Goal: Navigation & Orientation: Find specific page/section

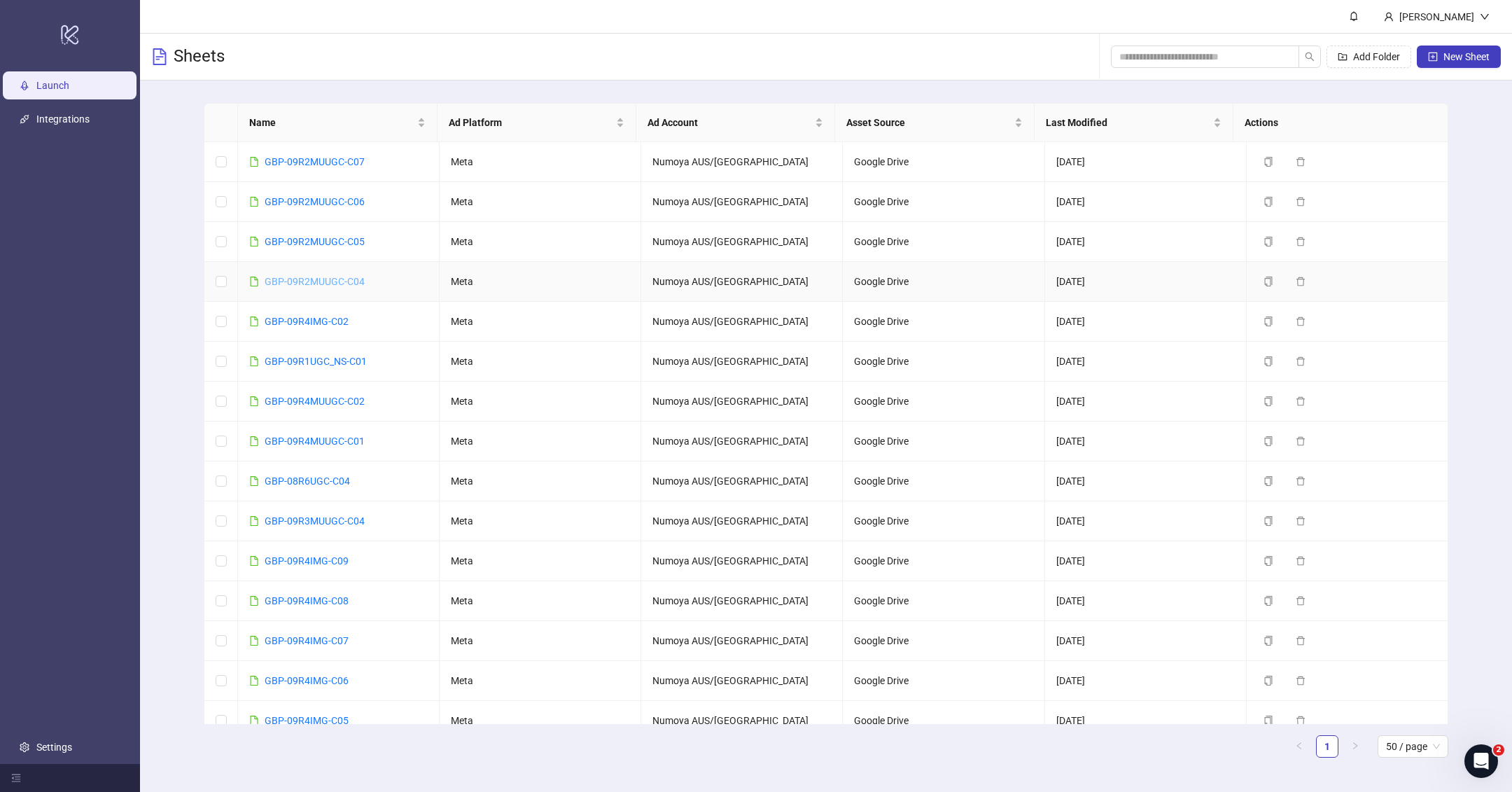
click at [312, 276] on link "GBP-09R2MUUGC-C04" at bounding box center [315, 282] width 100 height 11
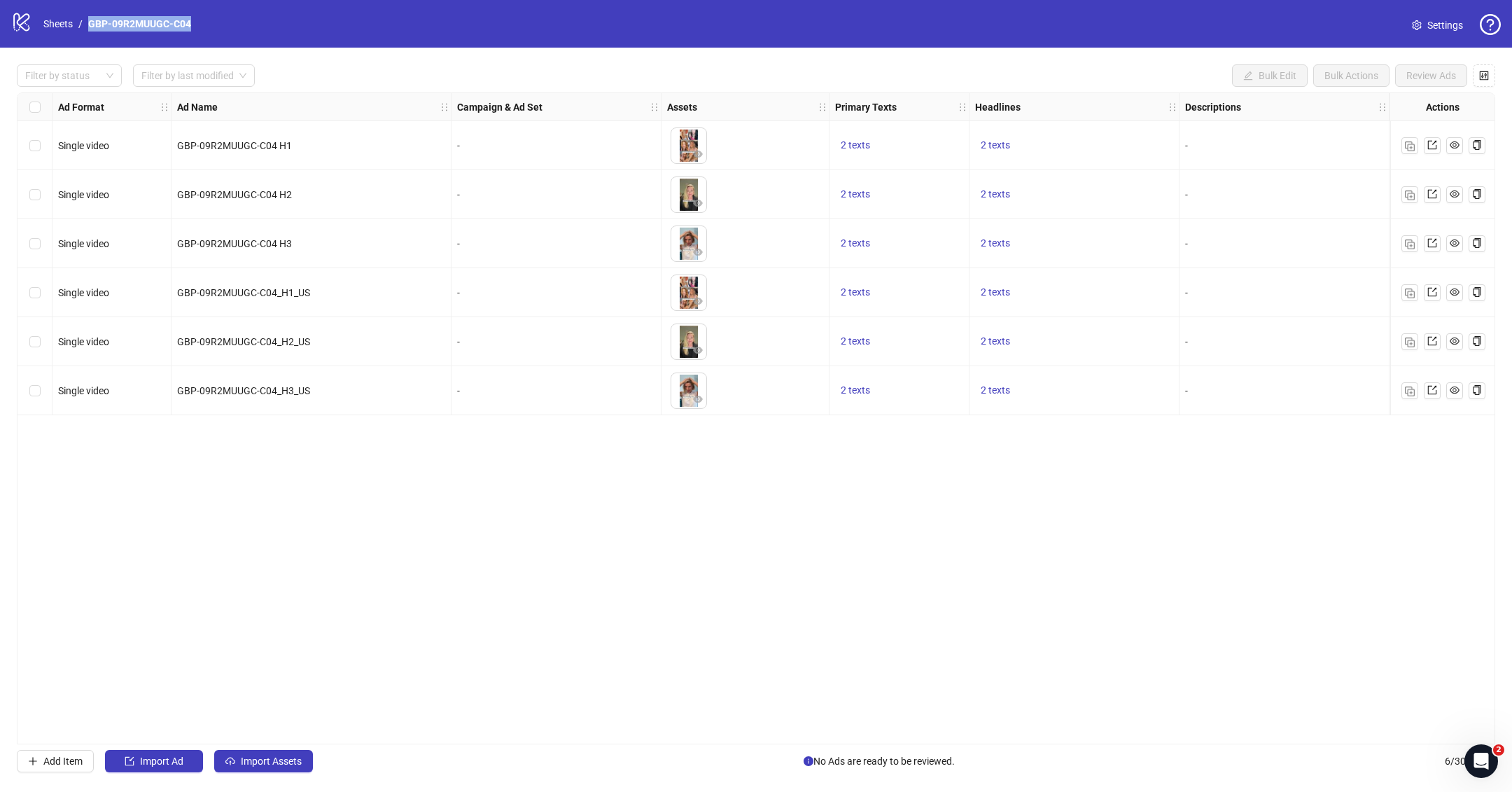
drag, startPoint x: 201, startPoint y: 28, endPoint x: 84, endPoint y: 25, distance: 117.0
click at [84, 25] on div "logo/logo-mobile Sheets / GBP-09R2MUUGC-C04 Settings" at bounding box center [756, 24] width 1490 height 25
copy ol "GBP-09R2MUUGC-C04"
click at [462, 523] on div "Ad Format Ad Name Campaign & Ad Set Assets Primary Texts Headlines Descriptions…" at bounding box center [756, 418] width 1479 height 652
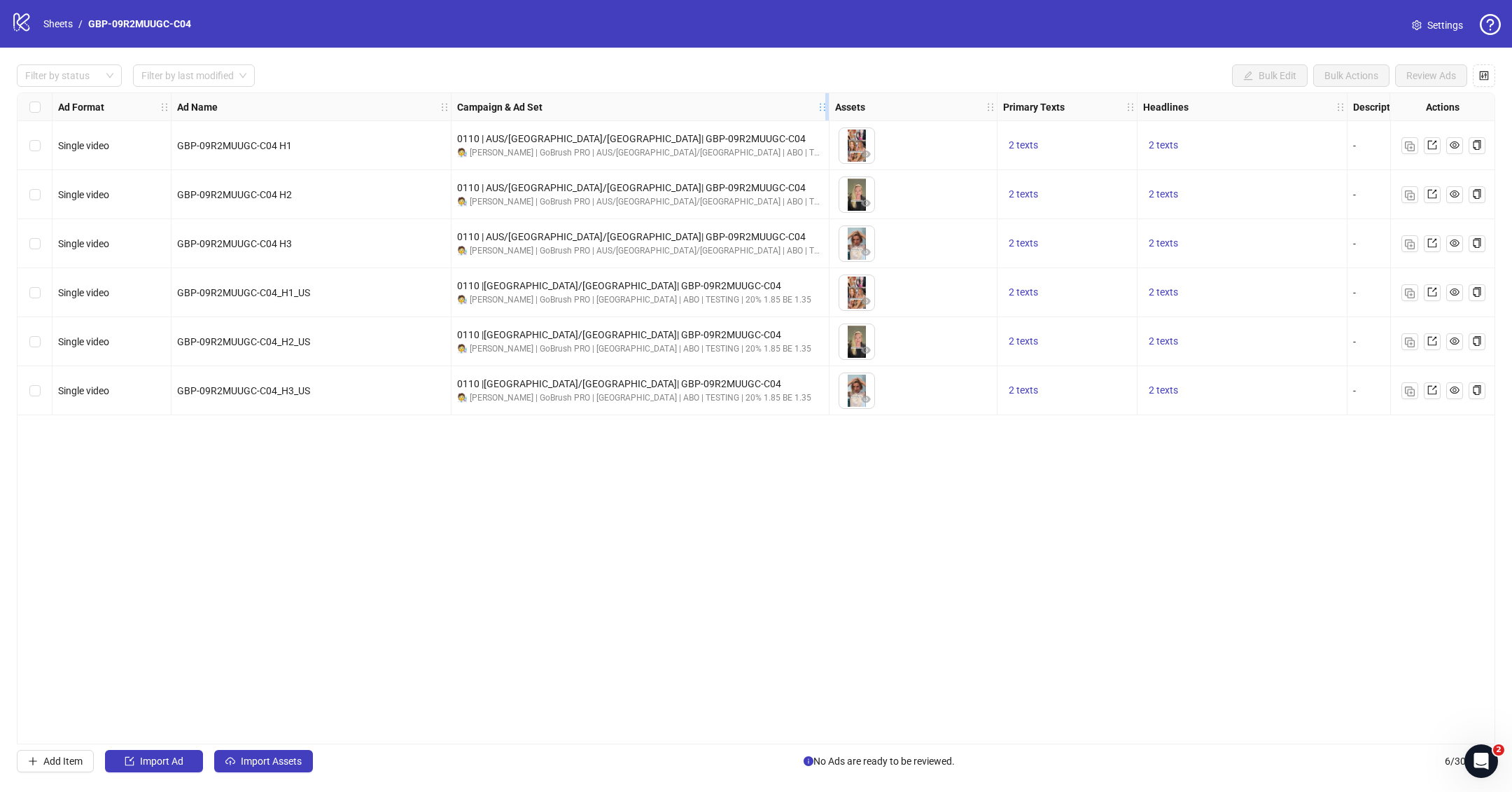
drag, startPoint x: 657, startPoint y: 96, endPoint x: 824, endPoint y: 111, distance: 167.7
click at [825, 111] on div "Resize Campaign & Ad Set column" at bounding box center [827, 107] width 3 height 27
click at [64, 20] on link "Sheets" at bounding box center [58, 23] width 35 height 15
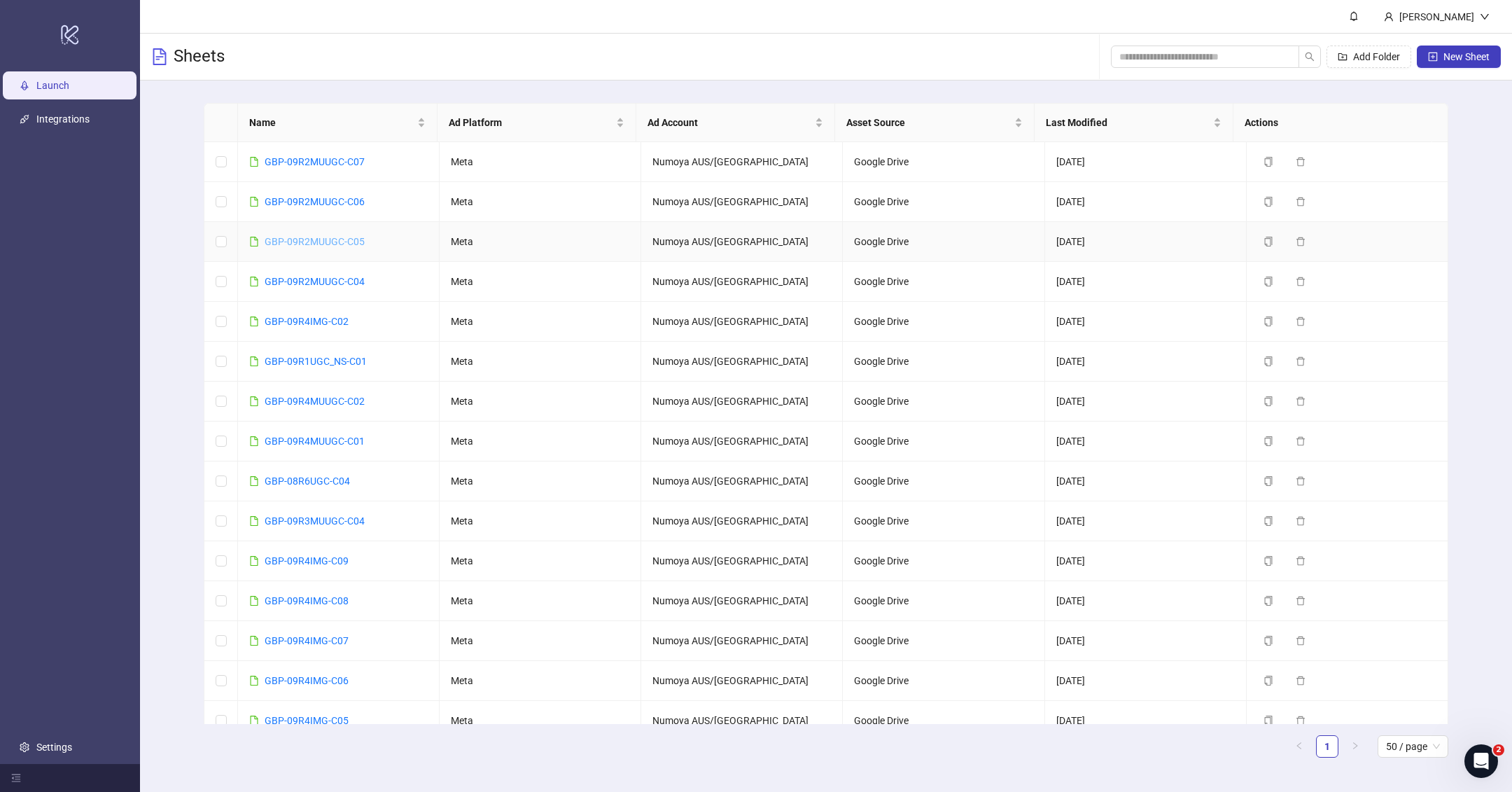
click at [344, 238] on link "GBP-09R2MUUGC-C05" at bounding box center [315, 241] width 100 height 11
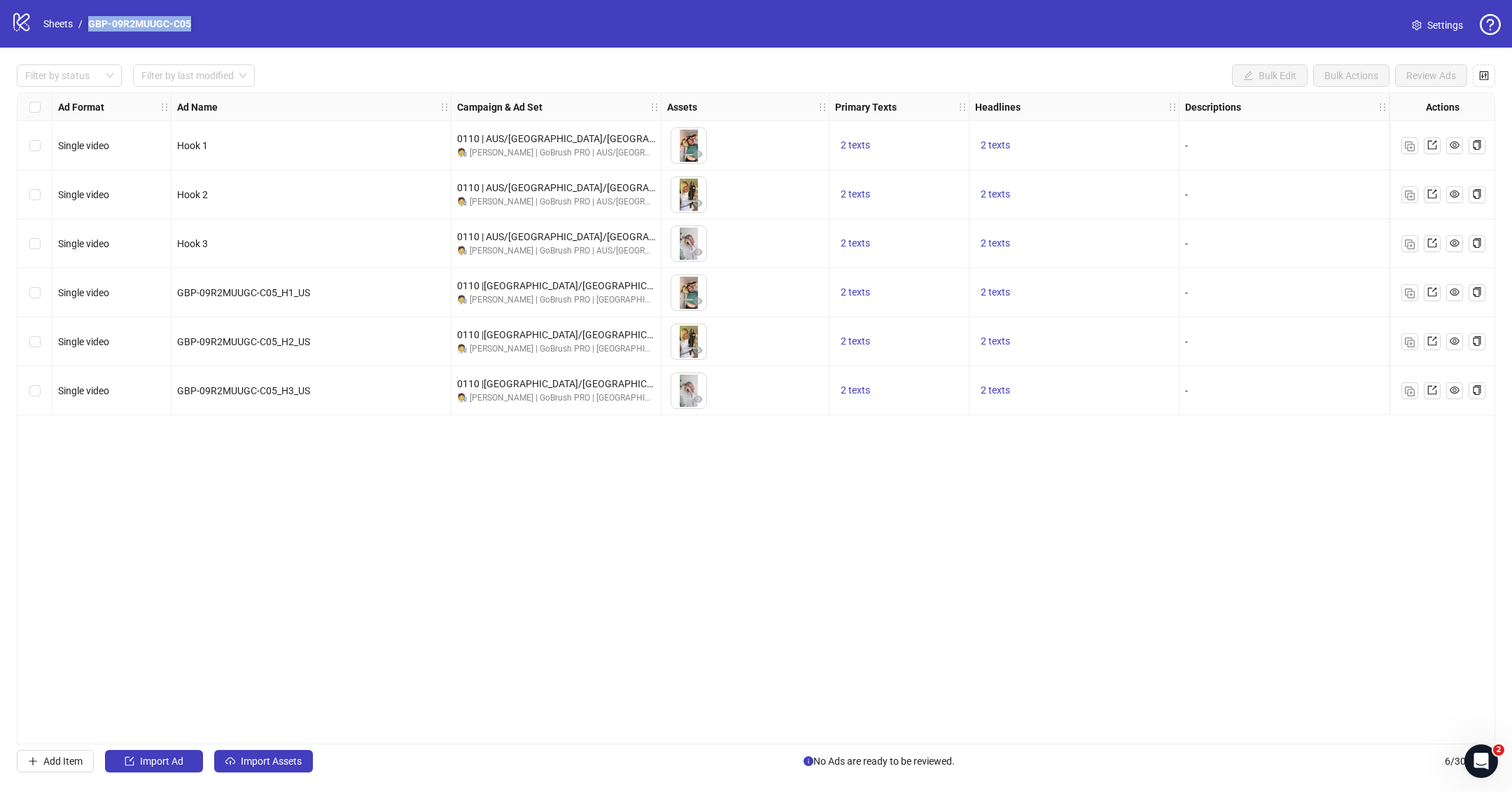
drag, startPoint x: 205, startPoint y: 24, endPoint x: 92, endPoint y: 26, distance: 113.0
click at [88, 21] on div "logo/logo-mobile Sheets / GBP-09R2MUUGC-C05 Settings" at bounding box center [756, 24] width 1490 height 25
copy link "GBP-09R2MUUGC-C05"
click at [619, 661] on div "Ad Format Ad Name Campaign & Ad Set Assets Primary Texts Headlines Descriptions…" at bounding box center [756, 418] width 1479 height 652
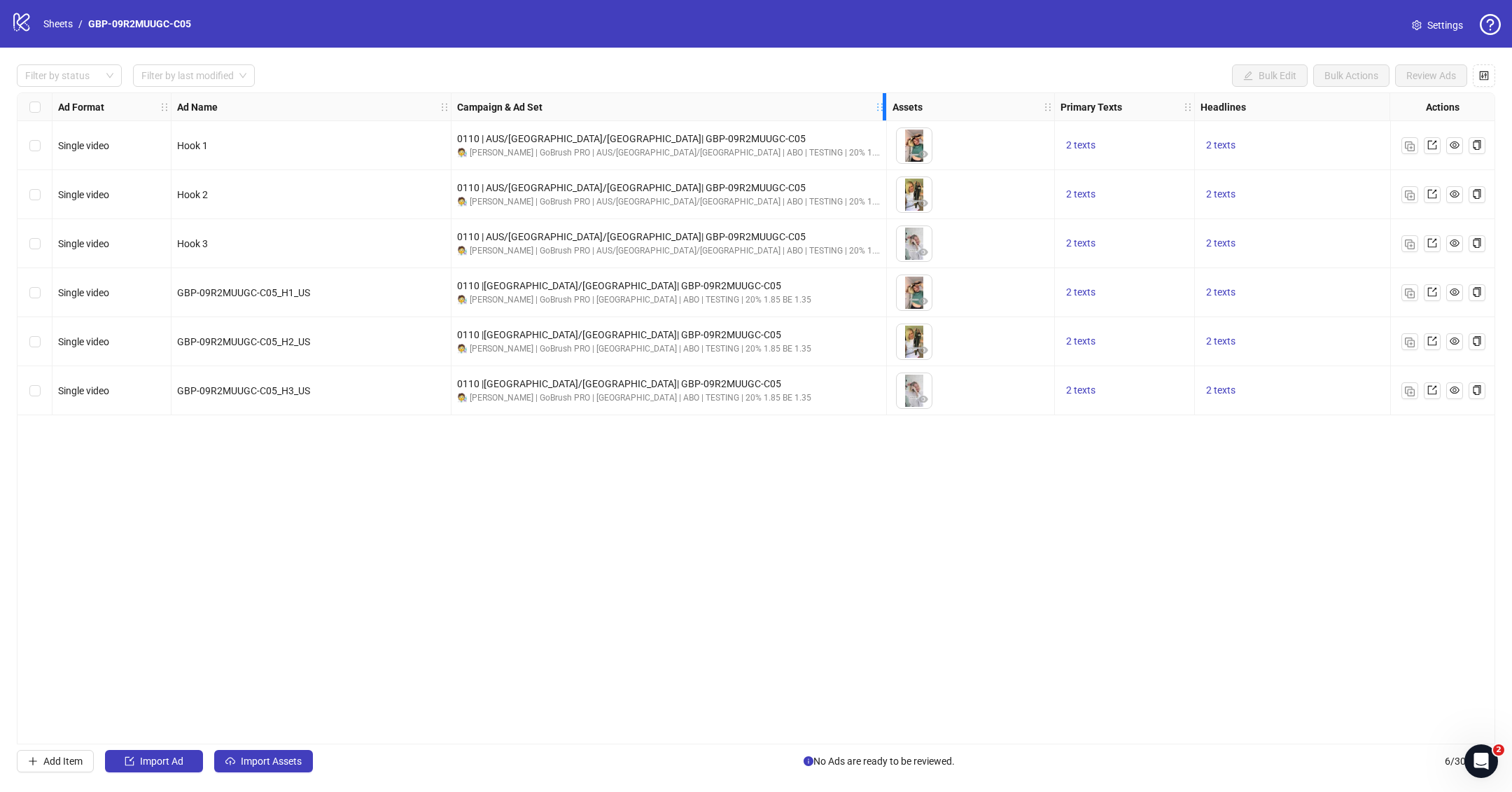
drag, startPoint x: 660, startPoint y: 102, endPoint x: 885, endPoint y: 121, distance: 225.8
click at [885, 121] on div "Ad Format Ad Name Campaign & Ad Set Assets Primary Texts Headlines Descriptions…" at bounding box center [991, 254] width 1947 height 322
click at [28, 23] on icon "logo/logo-mobile" at bounding box center [21, 21] width 21 height 21
click at [40, 20] on nav "Sheets / GBP-09R2MUUGC-C05" at bounding box center [118, 23] width 159 height 15
click at [820, 733] on div "Ad Format Ad Name Campaign & Ad Set Assets Primary Texts Headlines Descriptions…" at bounding box center [756, 418] width 1479 height 652
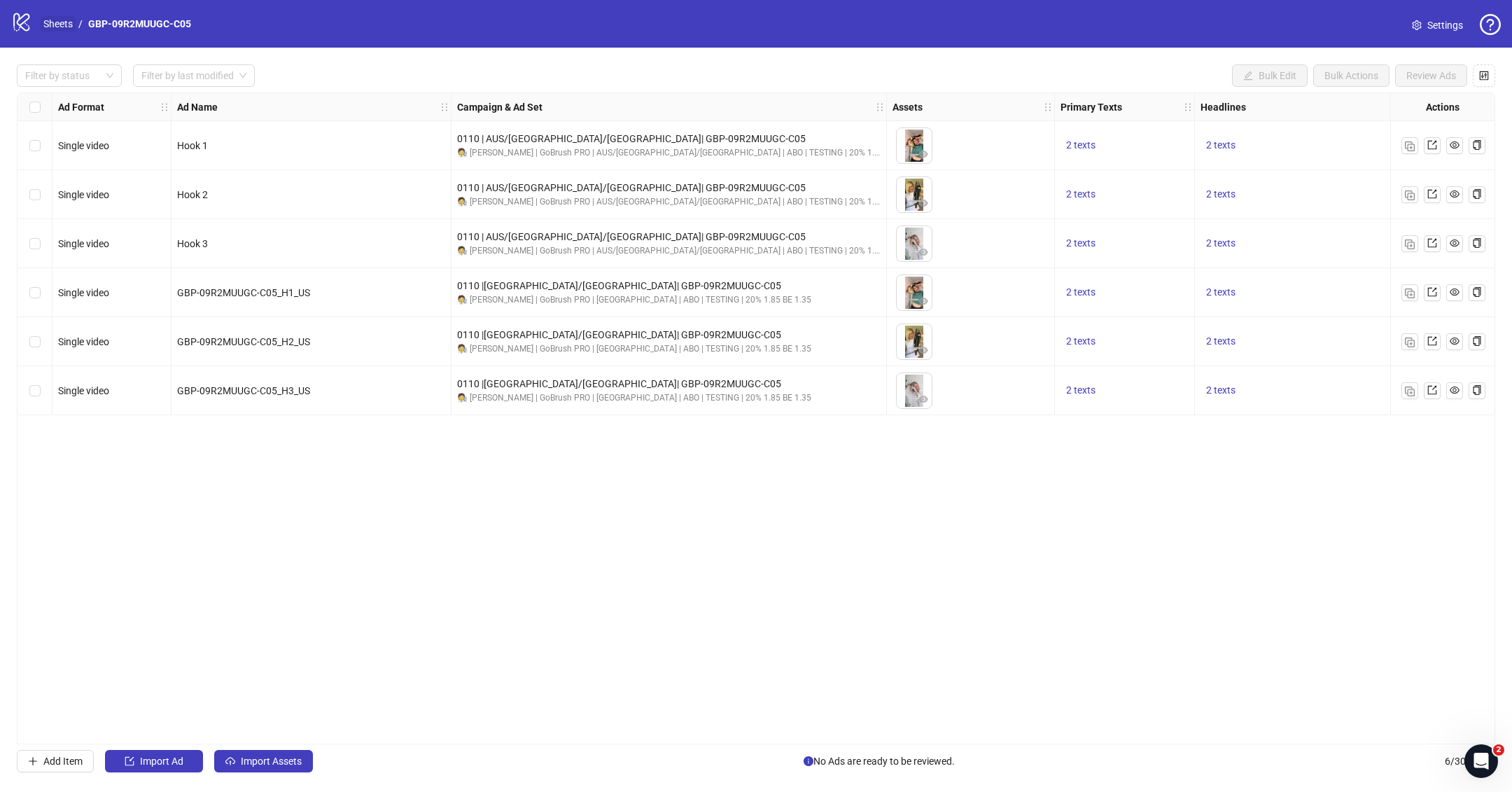
click at [57, 25] on link "Sheets" at bounding box center [58, 23] width 35 height 15
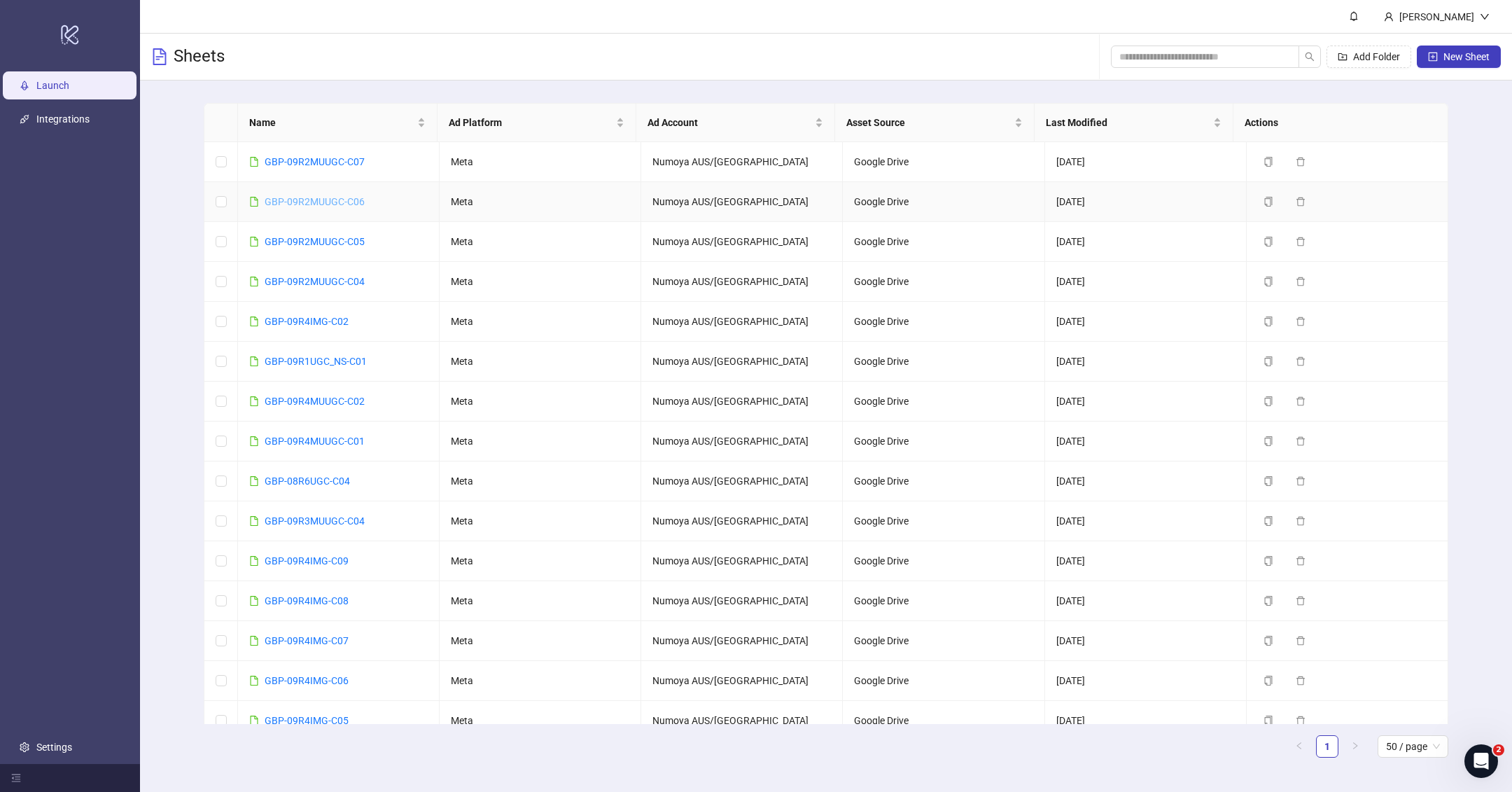
click at [345, 197] on link "GBP-09R2MUUGC-C06" at bounding box center [315, 201] width 100 height 11
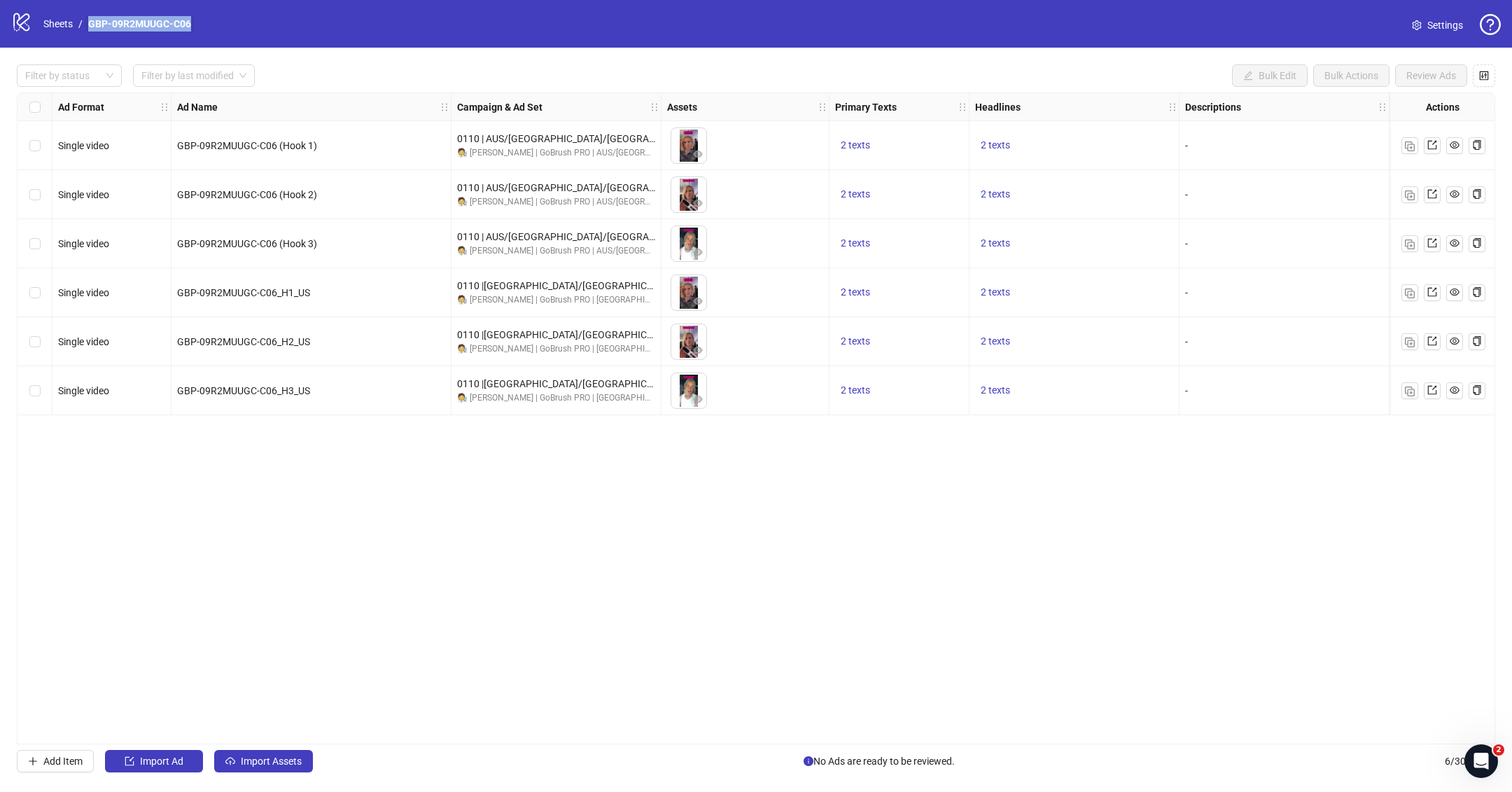
drag, startPoint x: 258, startPoint y: 35, endPoint x: 90, endPoint y: 27, distance: 168.2
click at [90, 27] on div "logo/logo-mobile Sheets / GBP-09R2MUUGC-C06 Settings" at bounding box center [756, 24] width 1490 height 25
copy link "GBP-09R2MUUGC-C06"
click at [398, 485] on div "Ad Format Ad Name Campaign & Ad Set Assets Primary Texts Headlines Descriptions…" at bounding box center [756, 418] width 1479 height 652
click at [661, 92] on div "Filter by status Filter by last modified Bulk Edit Bulk Actions Review Ads Ad F…" at bounding box center [756, 419] width 1512 height 742
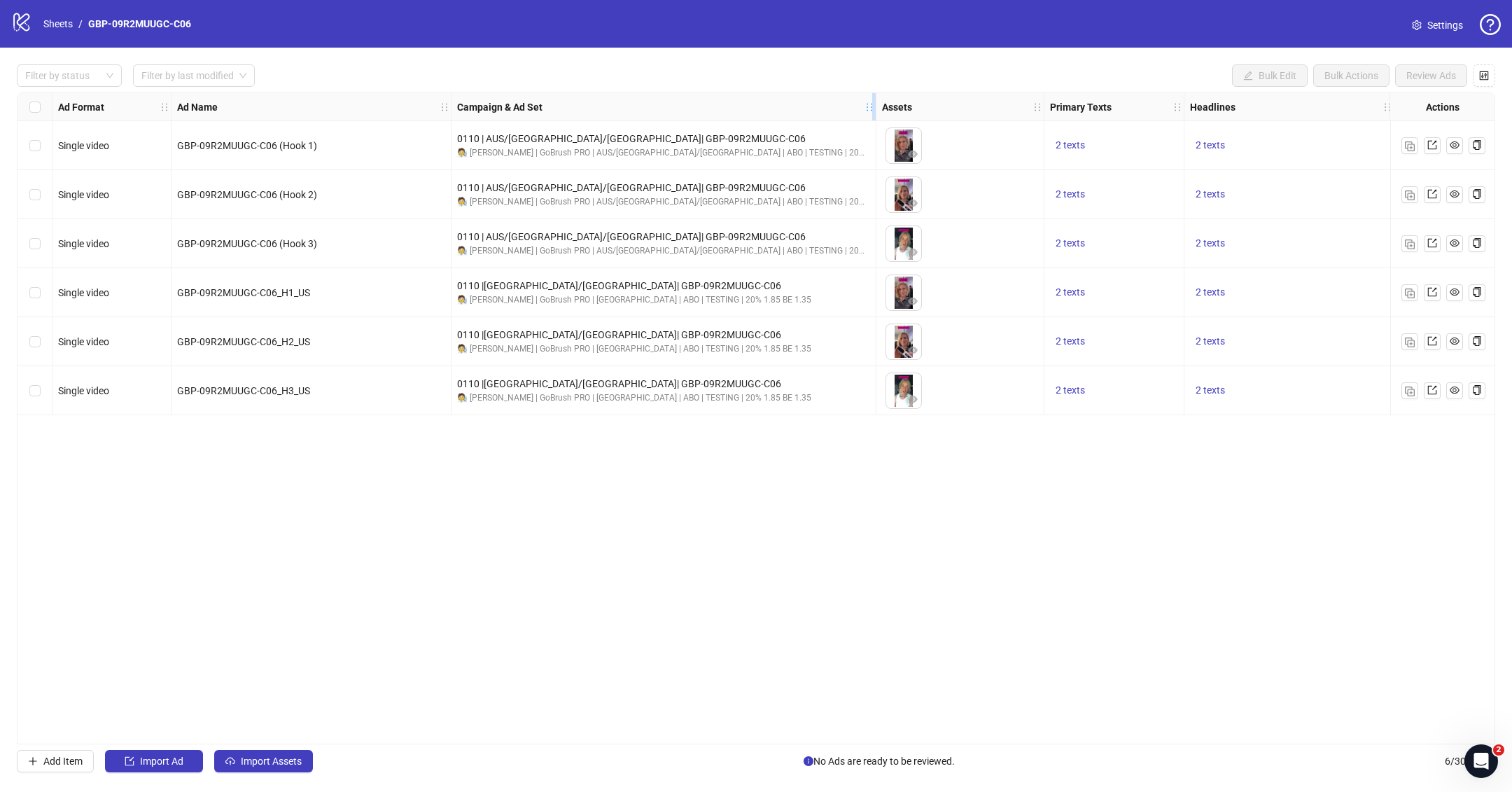
drag, startPoint x: 659, startPoint y: 101, endPoint x: 876, endPoint y: 115, distance: 217.5
click at [876, 115] on div "Resize Campaign & Ad Set column" at bounding box center [874, 107] width 3 height 27
click at [864, 107] on div "Campaign & Ad Set" at bounding box center [665, 107] width 428 height 28
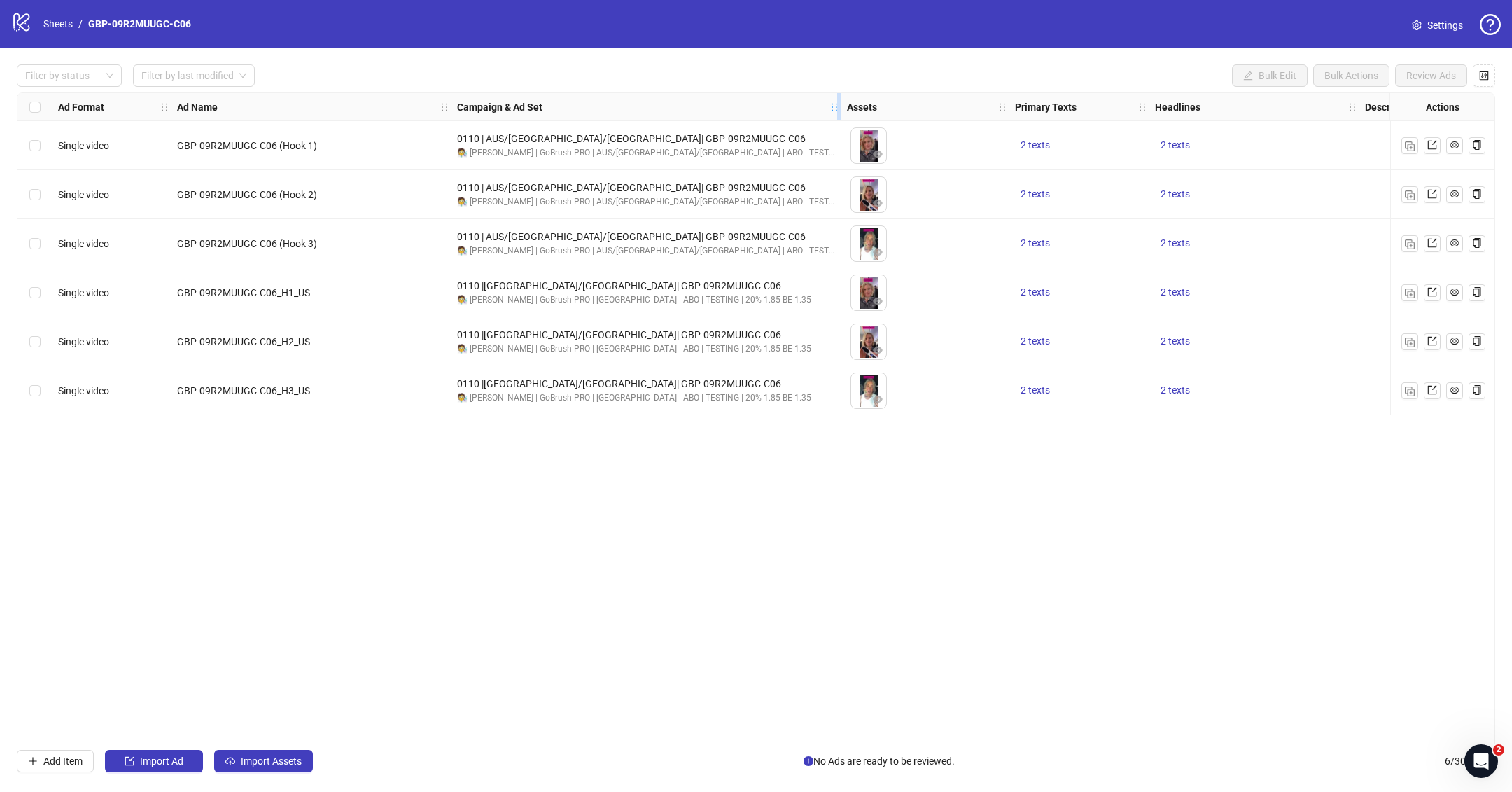
drag, startPoint x: 876, startPoint y: 107, endPoint x: 833, endPoint y: 115, distance: 43.7
click at [837, 115] on div "Resize Campaign & Ad Set column" at bounding box center [839, 107] width 3 height 27
click at [58, 26] on link "Sheets" at bounding box center [58, 23] width 35 height 15
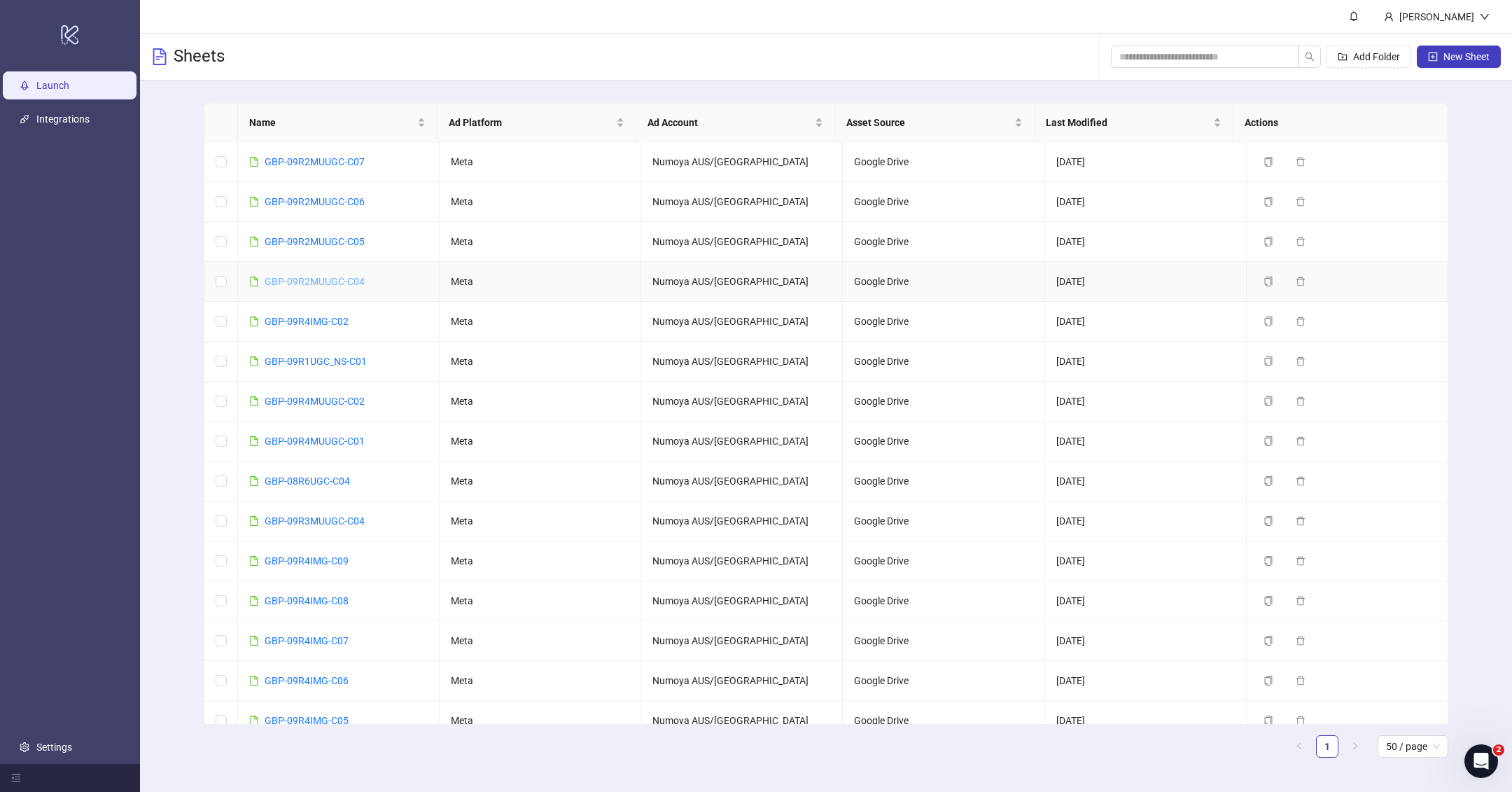
click at [319, 279] on link "GBP-09R2MUUGC-C04" at bounding box center [315, 282] width 100 height 11
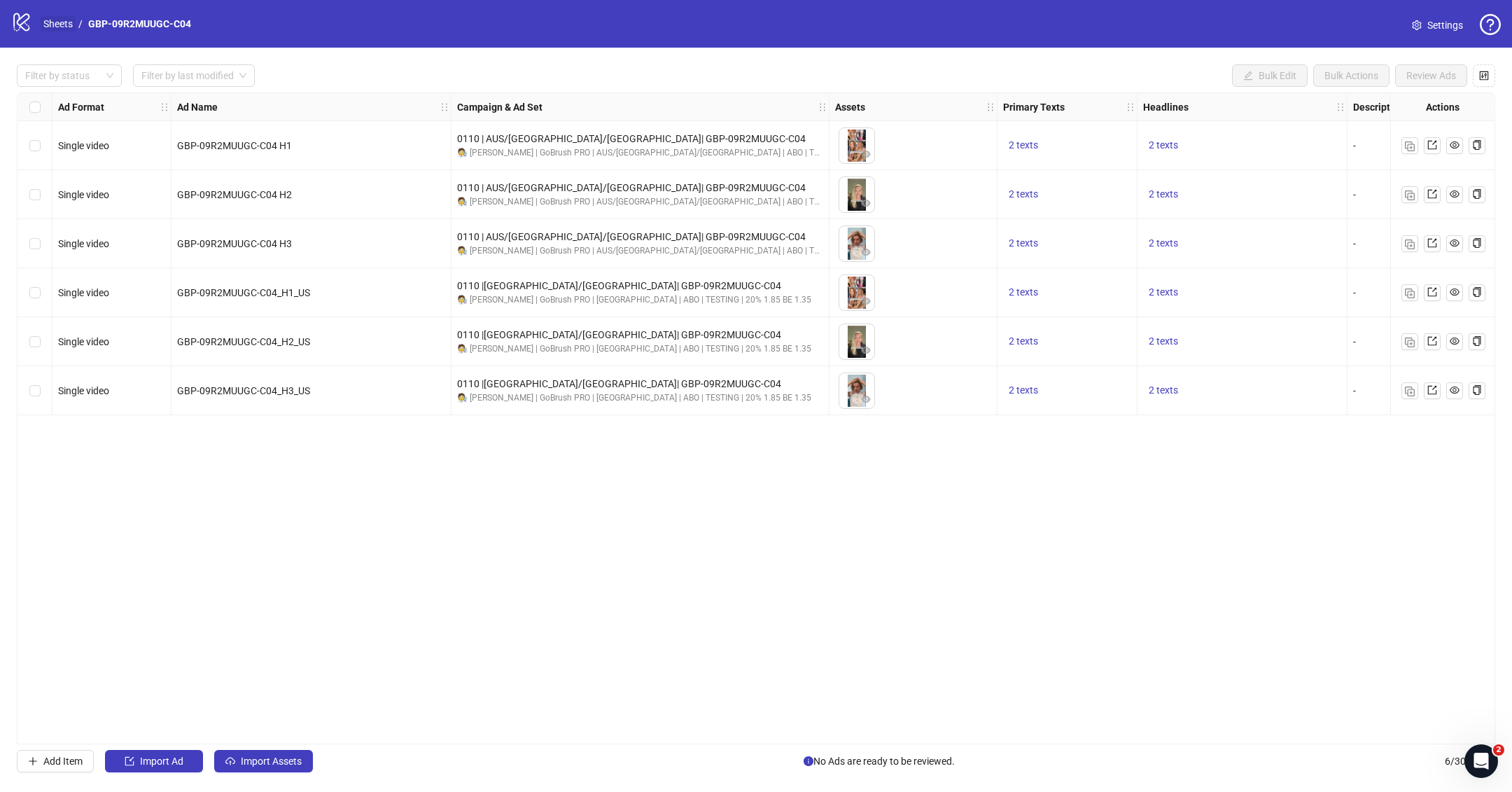
click at [73, 25] on link "Sheets" at bounding box center [58, 23] width 35 height 15
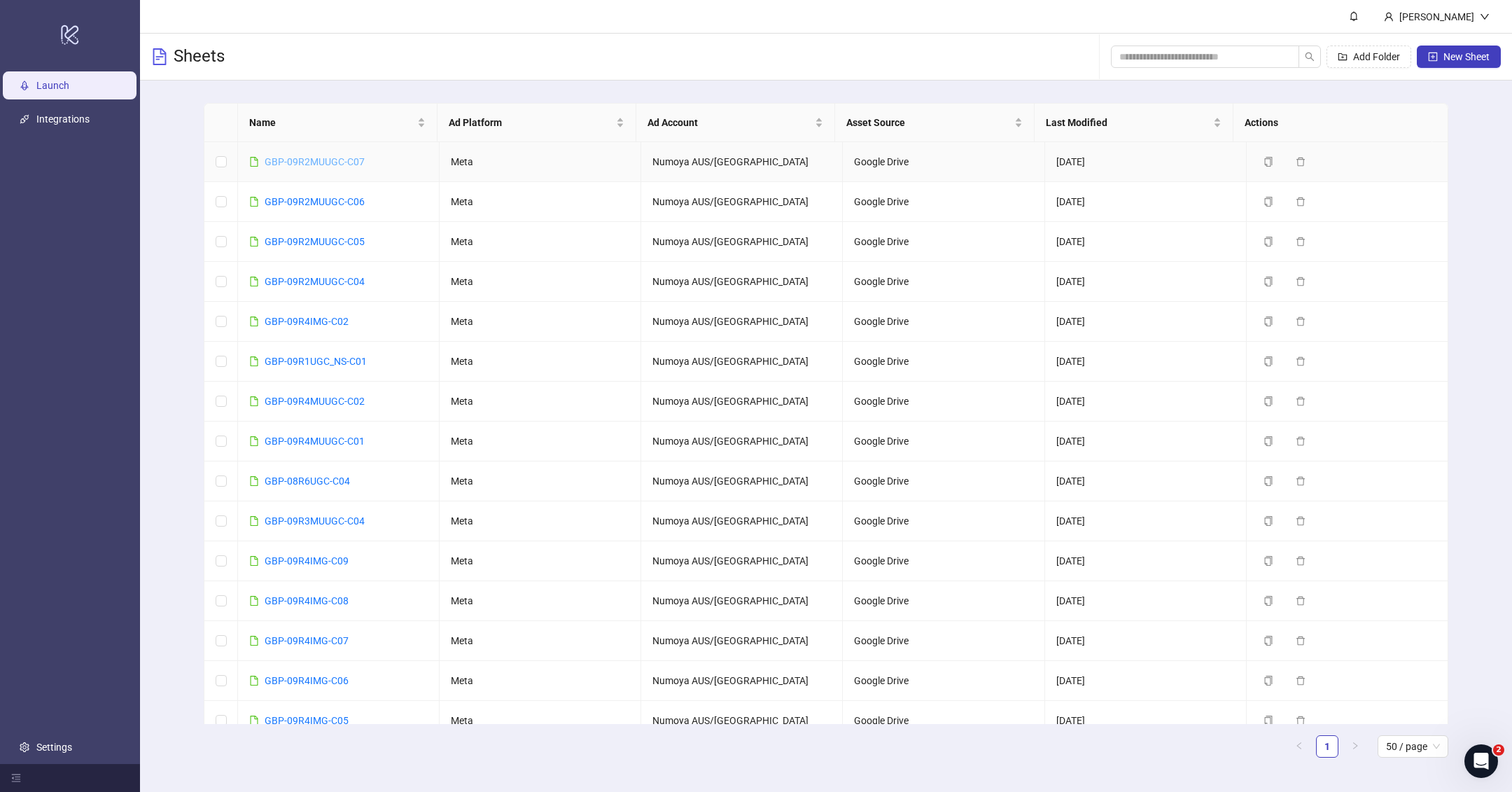
click at [344, 159] on link "GBP-09R2MUUGC-C07" at bounding box center [315, 162] width 100 height 11
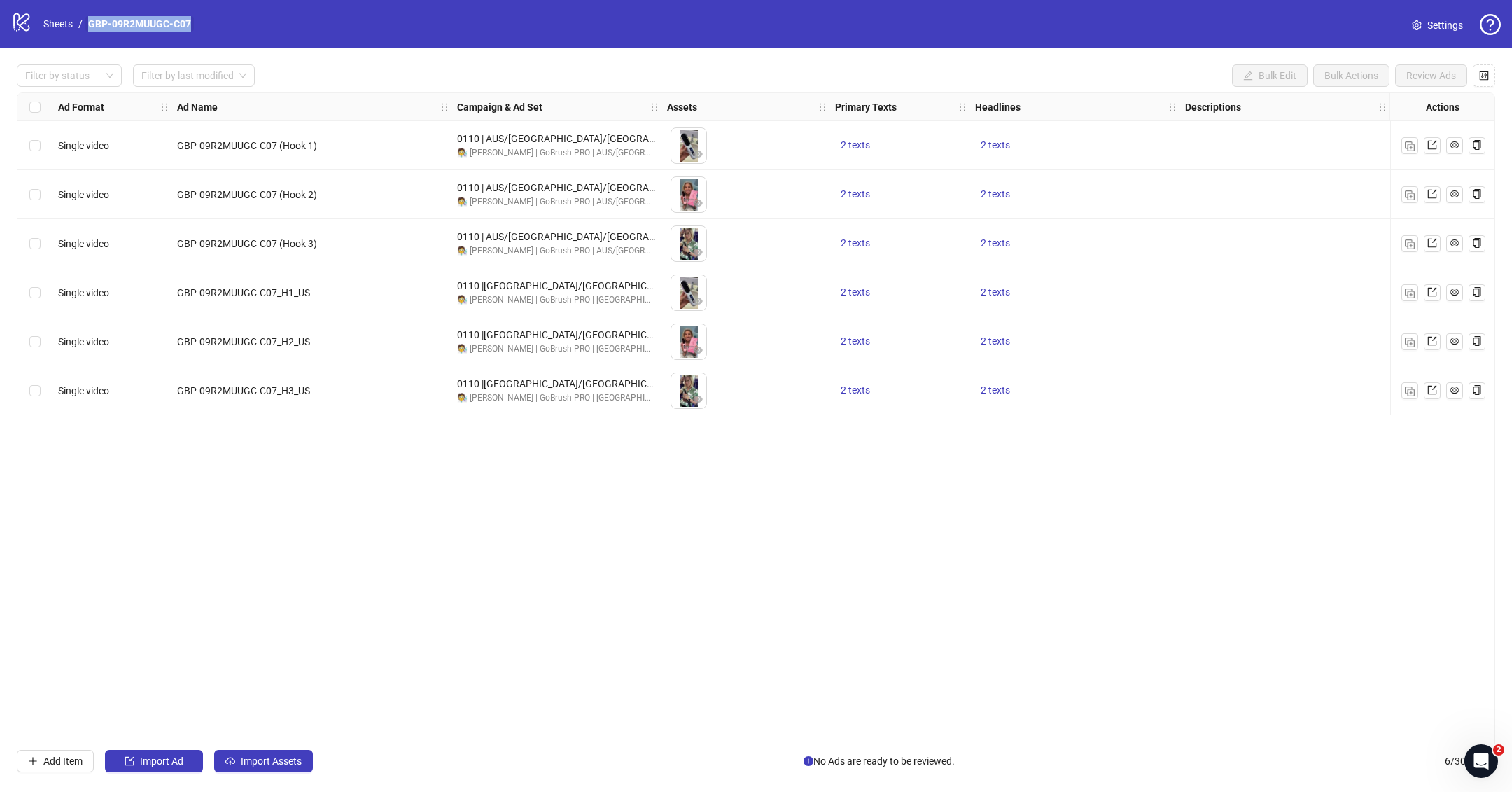
drag, startPoint x: 218, startPoint y: 21, endPoint x: 86, endPoint y: 21, distance: 132.0
click at [86, 21] on div "logo/logo-mobile Sheets / GBP-09R2MUUGC-C07 Settings" at bounding box center [756, 24] width 1490 height 25
copy link "GBP-09R2MUUGC-C07"
click at [613, 557] on div "Ad Format Ad Name Campaign & Ad Set Assets Primary Texts Headlines Descriptions…" at bounding box center [756, 418] width 1479 height 652
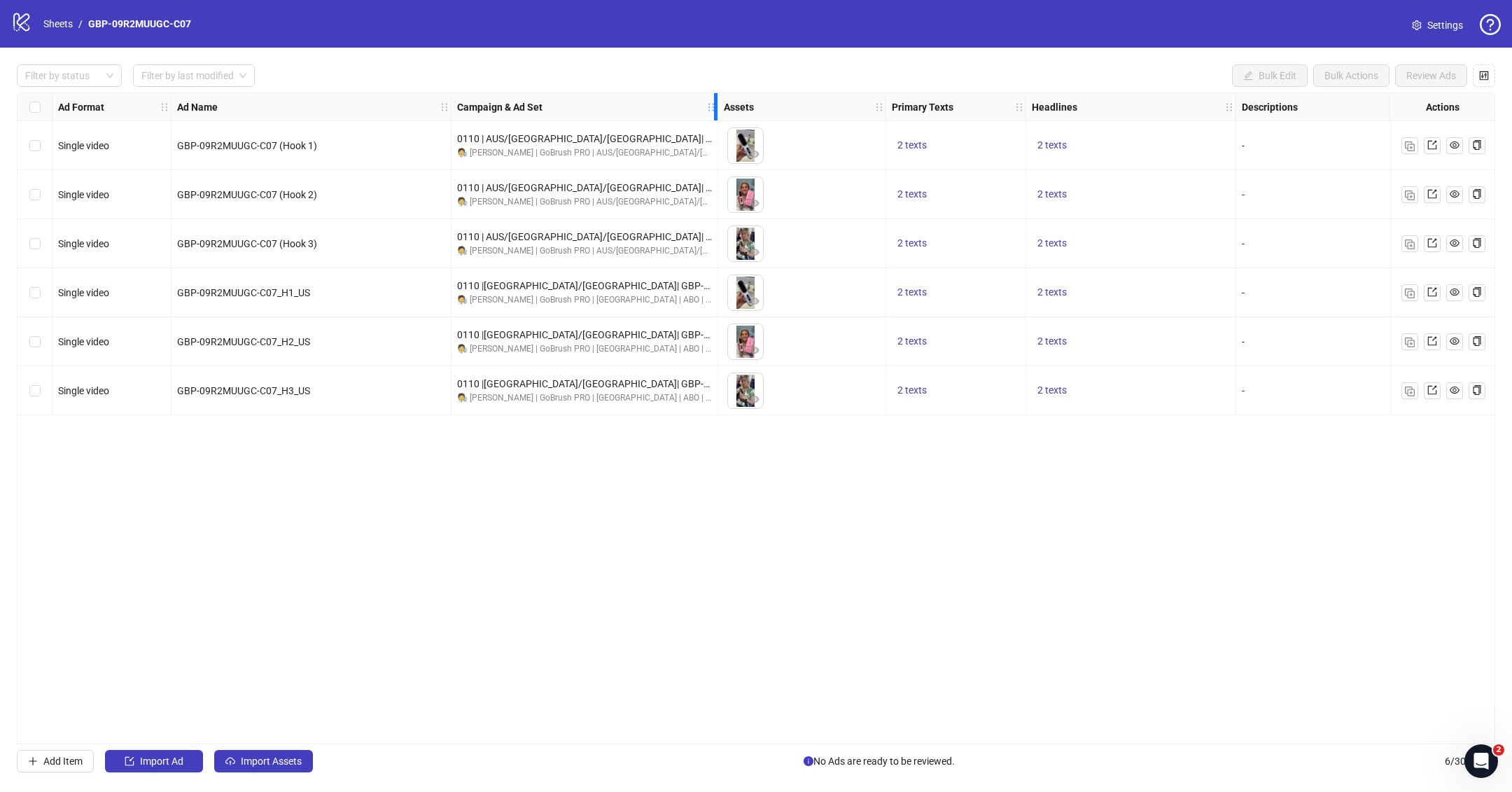
drag, startPoint x: 658, startPoint y: 111, endPoint x: 811, endPoint y: 111, distance: 153.0
click at [716, 111] on icon "holder" at bounding box center [711, 107] width 10 height 10
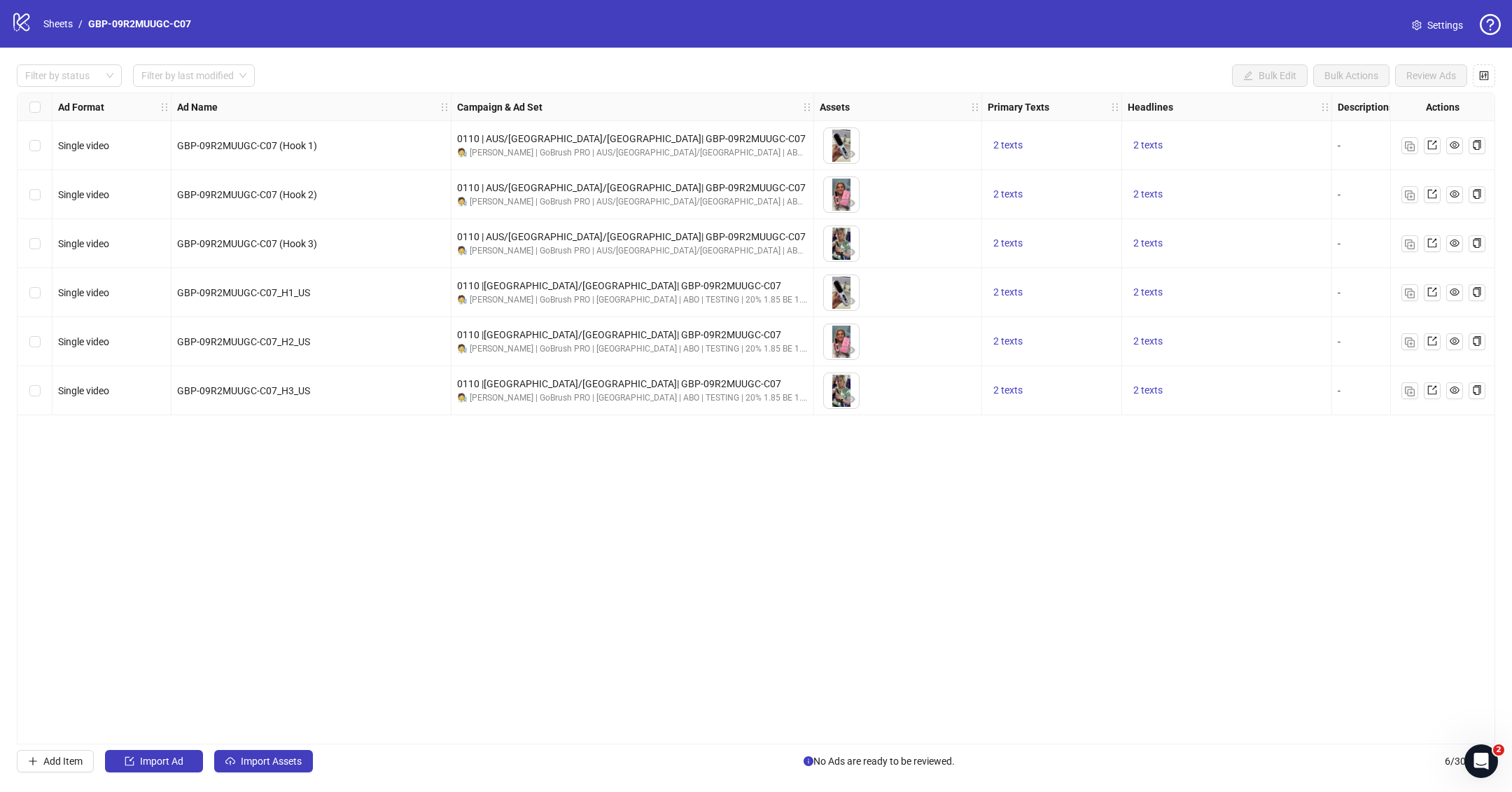
click at [855, 735] on div "Ad Format Ad Name Campaign & Ad Set Assets Primary Texts Headlines Descriptions…" at bounding box center [756, 418] width 1479 height 652
click at [68, 14] on div "logo/logo-mobile Sheets / GBP-09R2MUUGC-C07" at bounding box center [103, 24] width 185 height 25
click at [66, 23] on link "Sheets" at bounding box center [58, 23] width 35 height 15
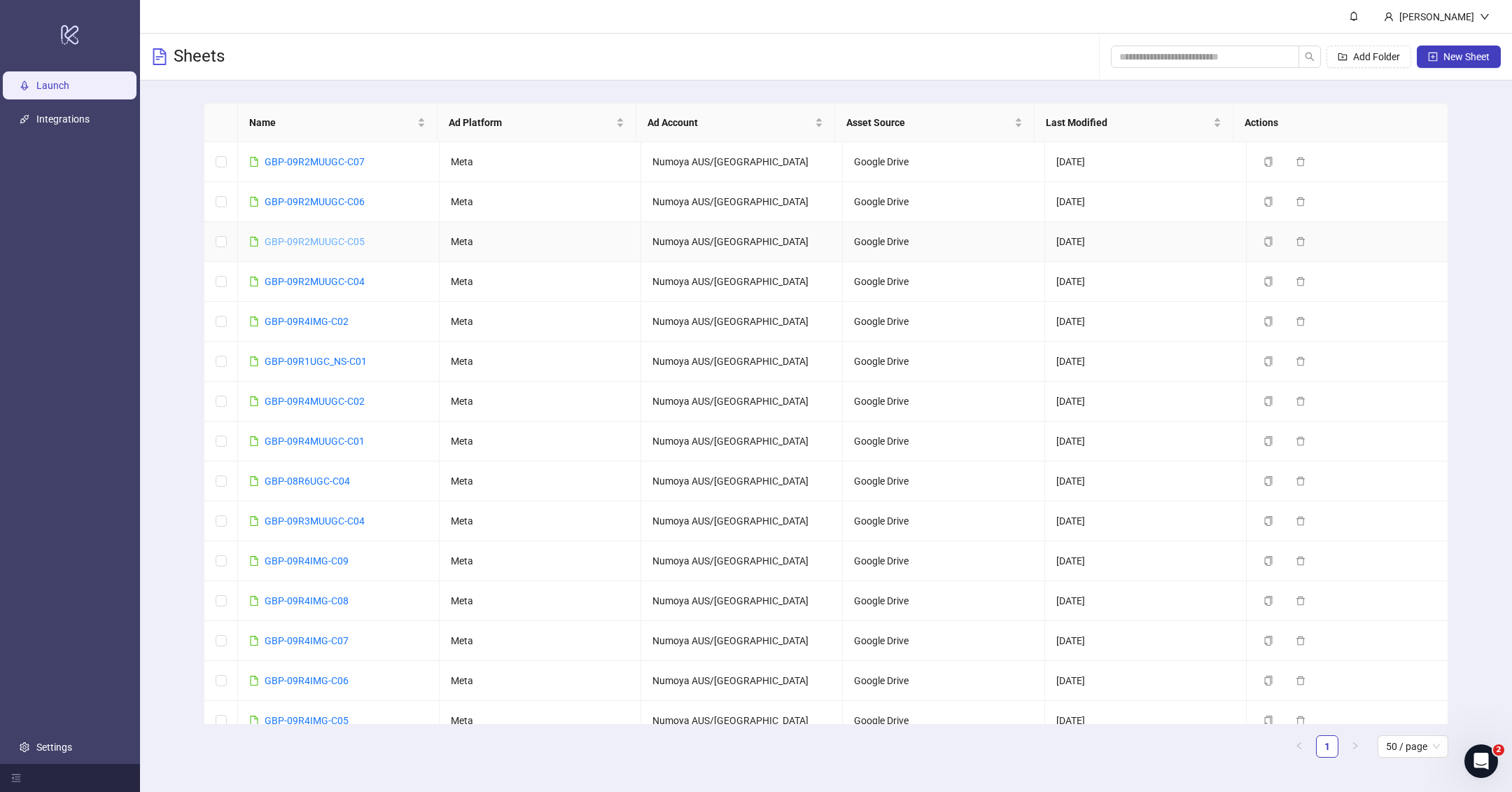
click at [352, 240] on link "GBP-09R2MUUGC-C05" at bounding box center [315, 241] width 100 height 11
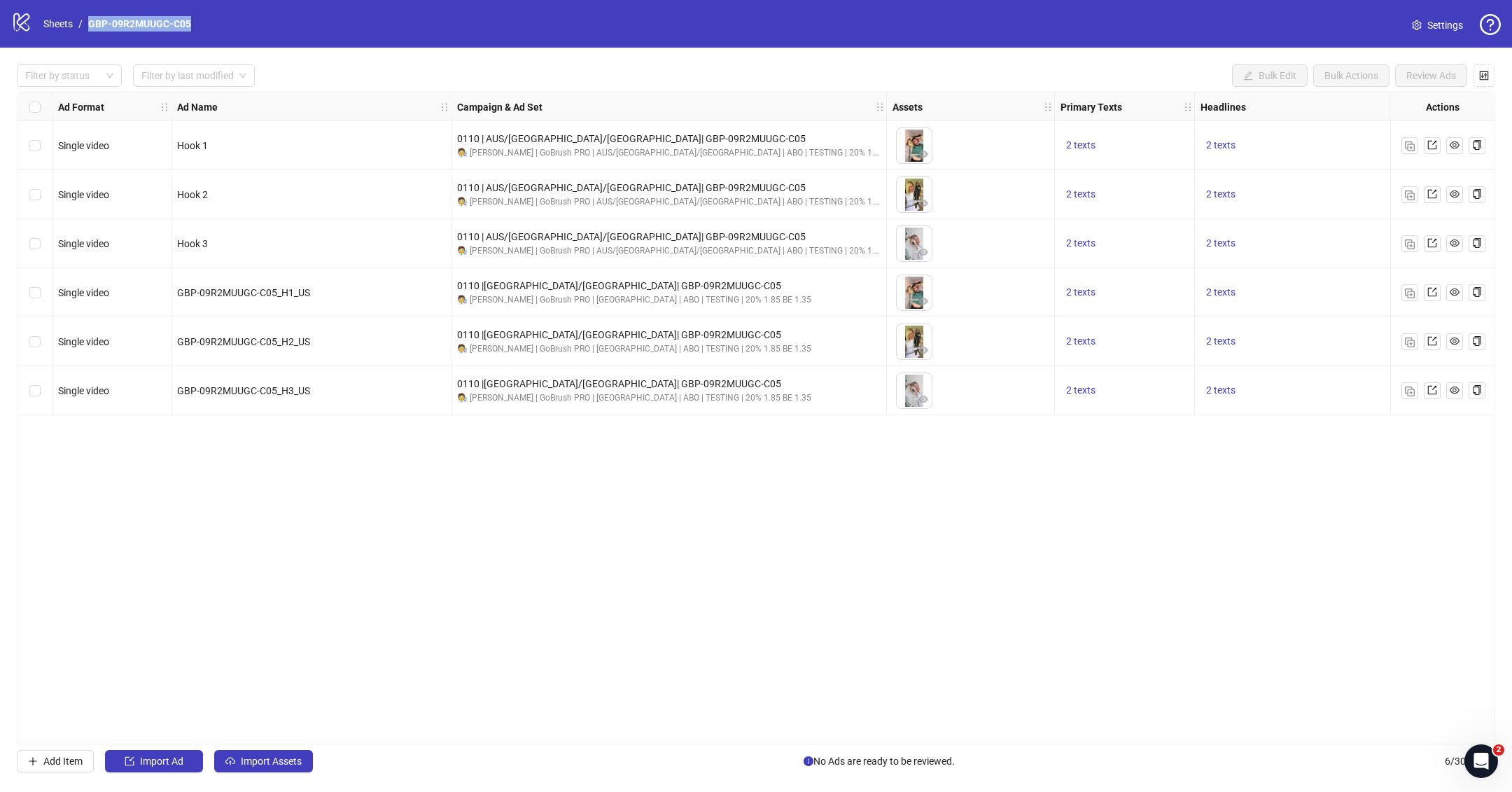
drag, startPoint x: 217, startPoint y: 25, endPoint x: 88, endPoint y: 22, distance: 129.0
click at [88, 22] on div "logo/logo-mobile Sheets / GBP-09R2MUUGC-C05 Settings" at bounding box center [756, 24] width 1490 height 25
copy link "GBP-09R2MUUGC-C05"
click at [635, 561] on div "Ad Format Ad Name Campaign & Ad Set Assets Primary Texts Headlines Descriptions…" at bounding box center [756, 418] width 1479 height 652
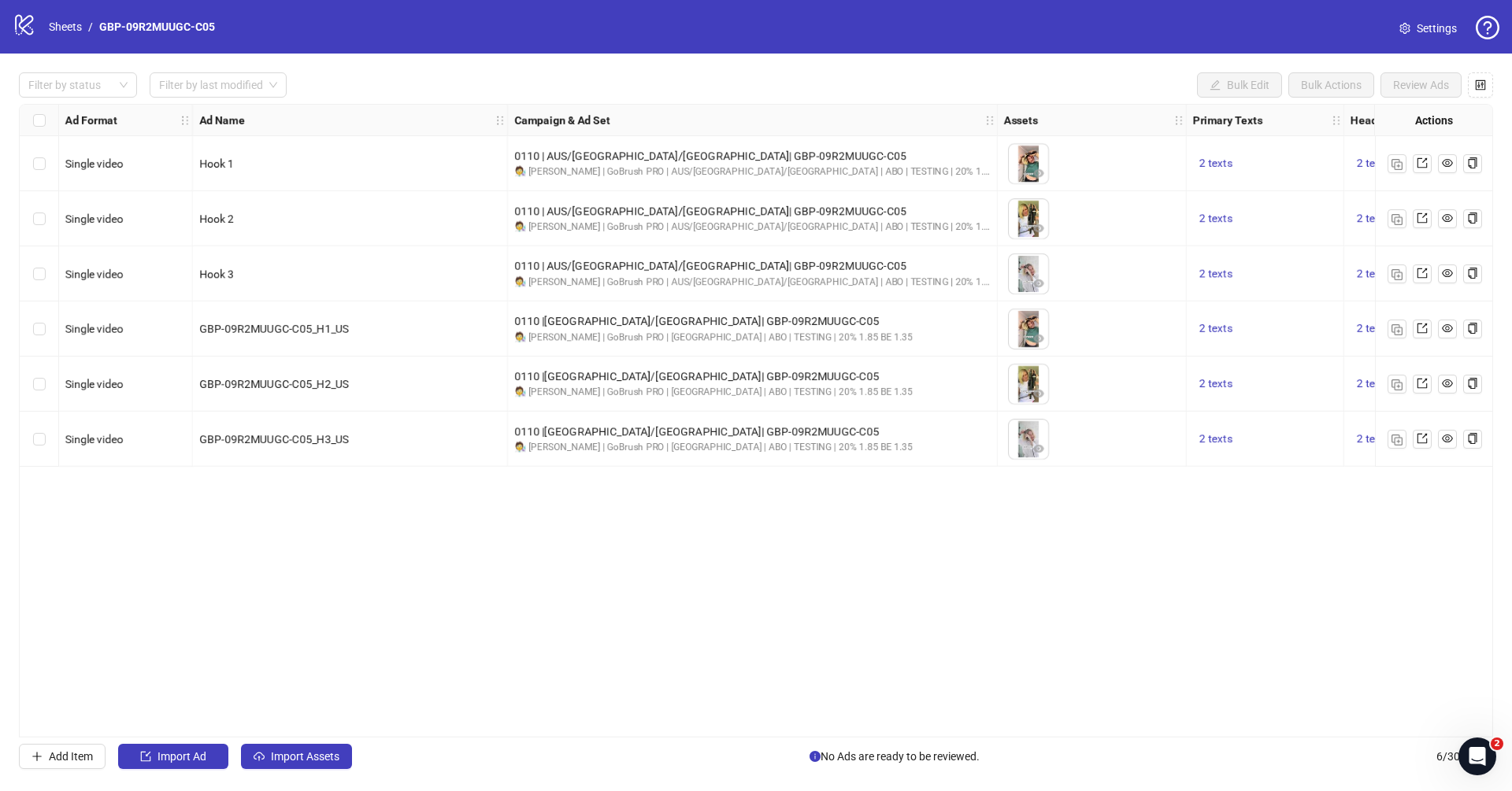
click at [40, 25] on div "logo/logo-mobile Sheets / GBP-09R2MUUGC-C05" at bounding box center [116, 27] width 209 height 29
click at [58, 25] on link "Sheets" at bounding box center [65, 26] width 39 height 17
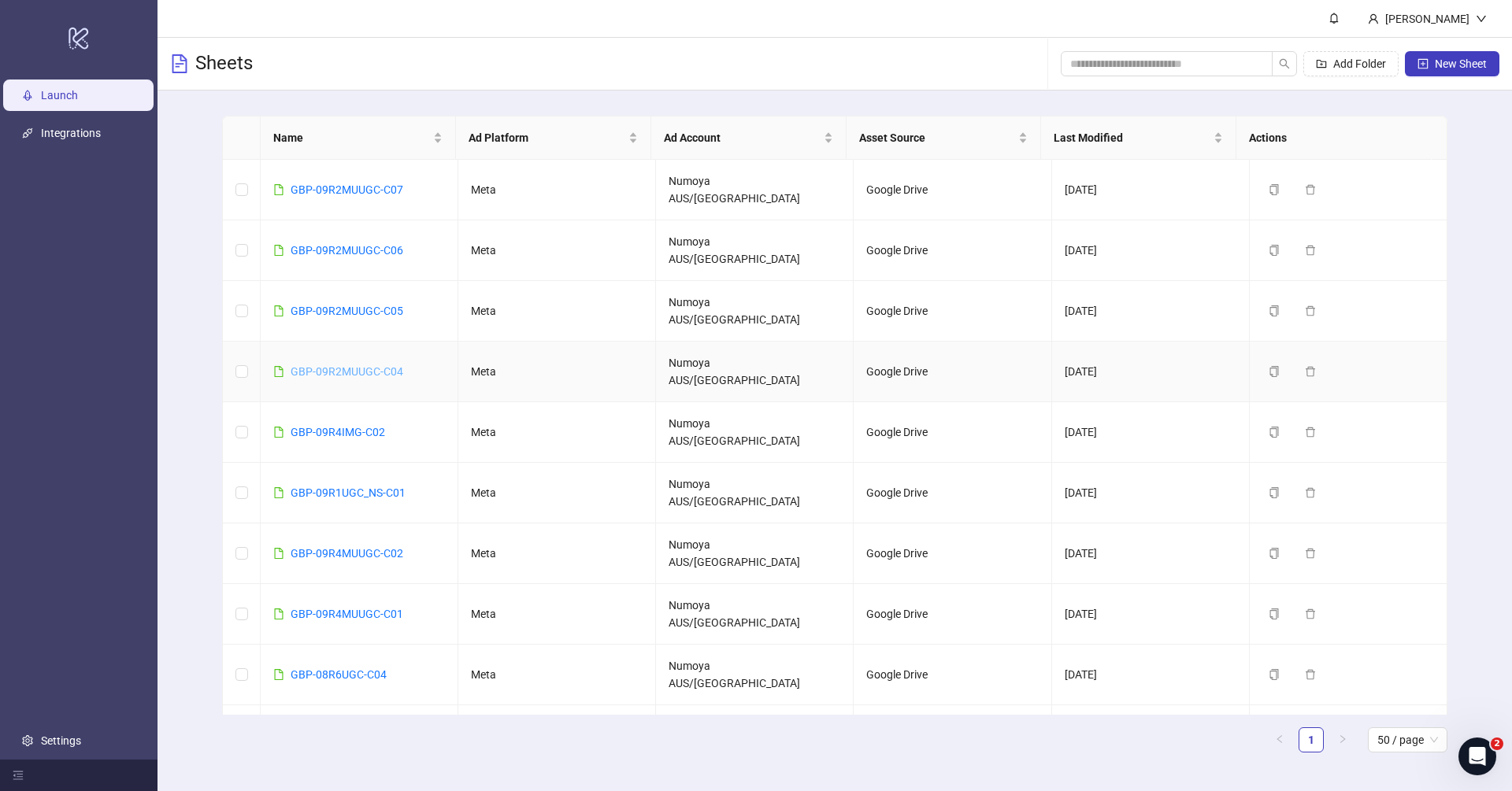
click at [324, 365] on link "GBP-09R2MUUGC-C04" at bounding box center [347, 371] width 113 height 13
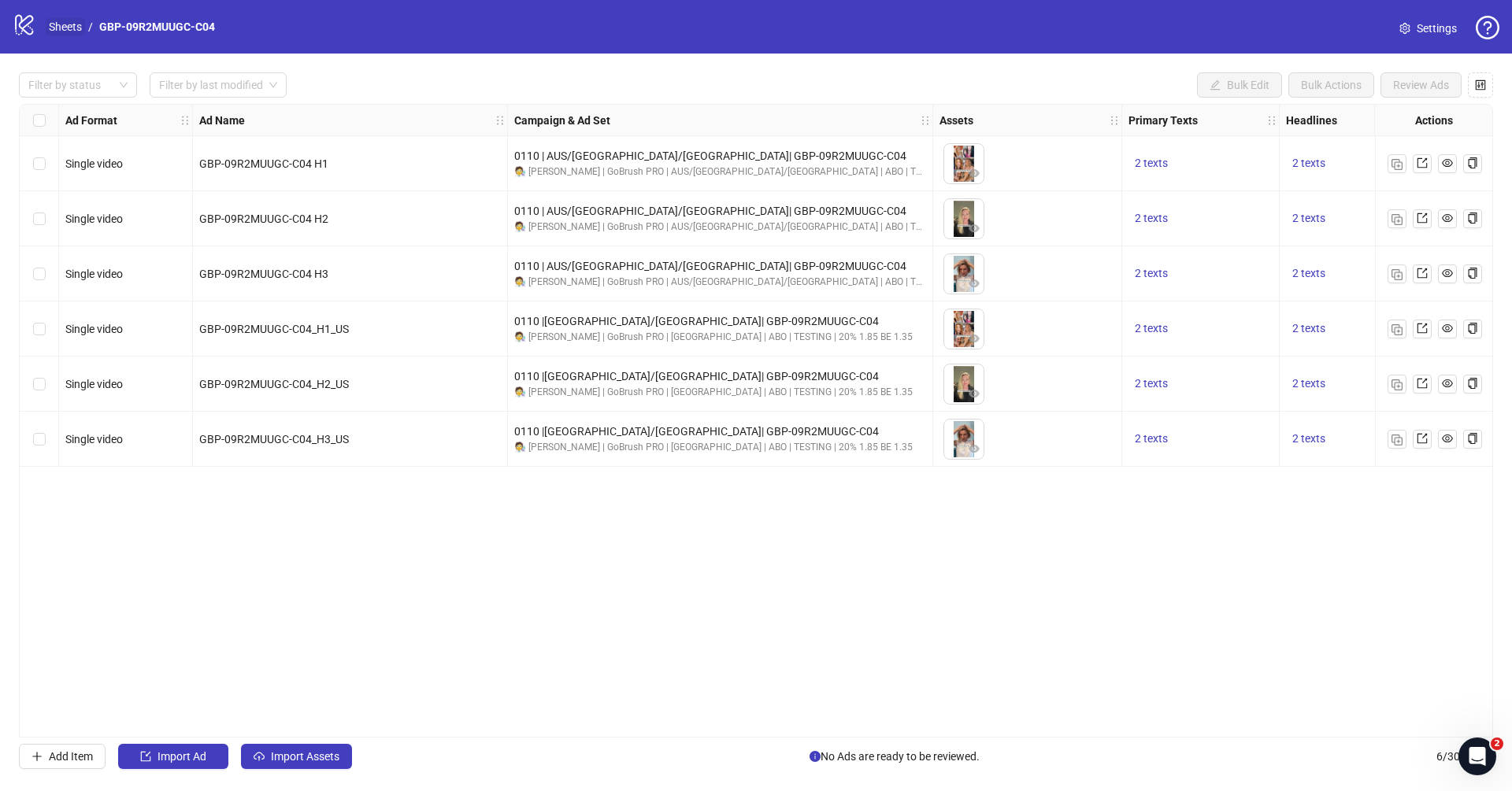
click at [62, 22] on link "Sheets" at bounding box center [65, 26] width 39 height 17
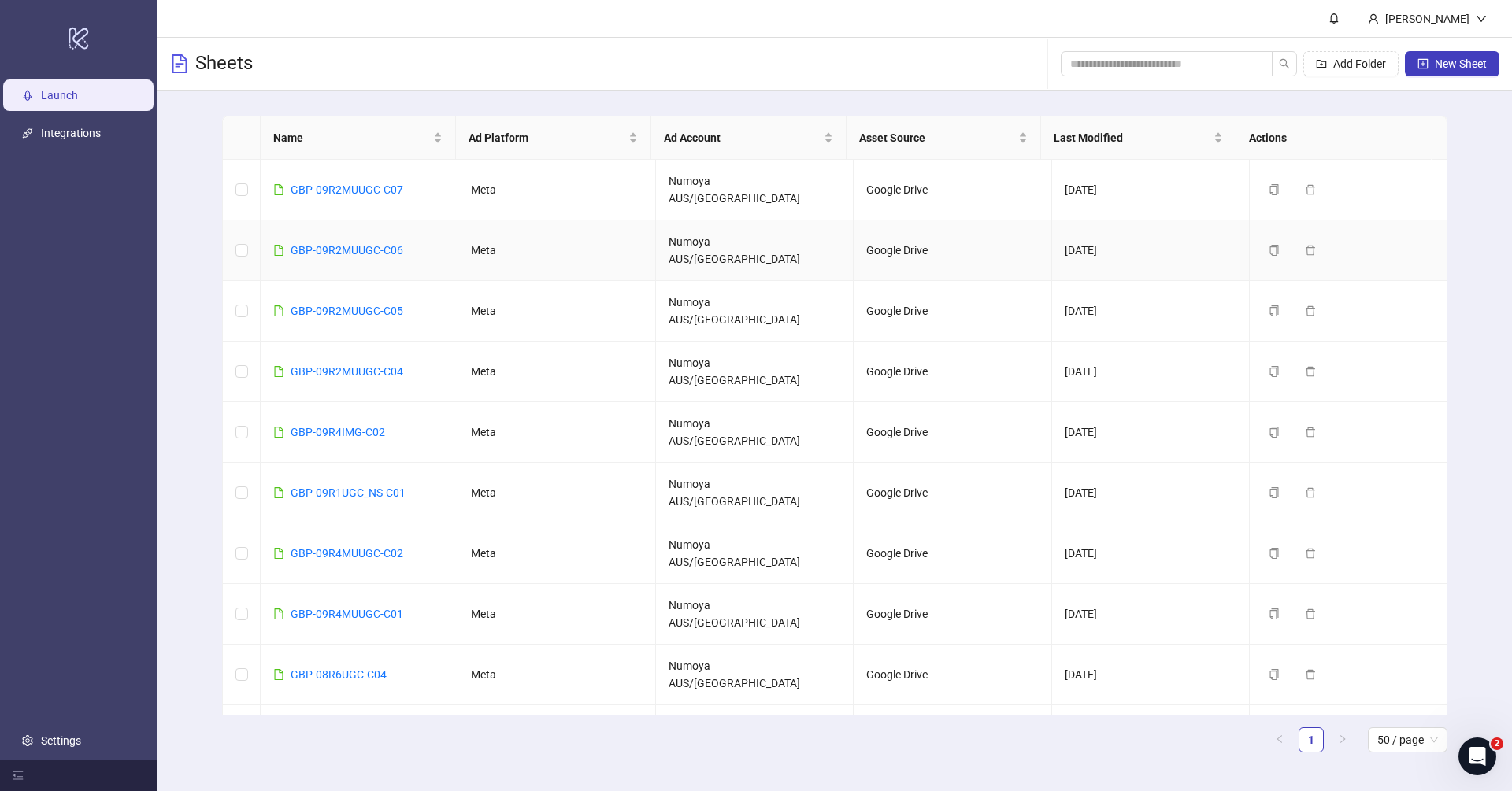
click at [356, 220] on td "GBP-09R2MUUGC-C06" at bounding box center [359, 251] width 198 height 61
click at [367, 244] on link "GBP-09R2MUUGC-C06" at bounding box center [347, 251] width 113 height 13
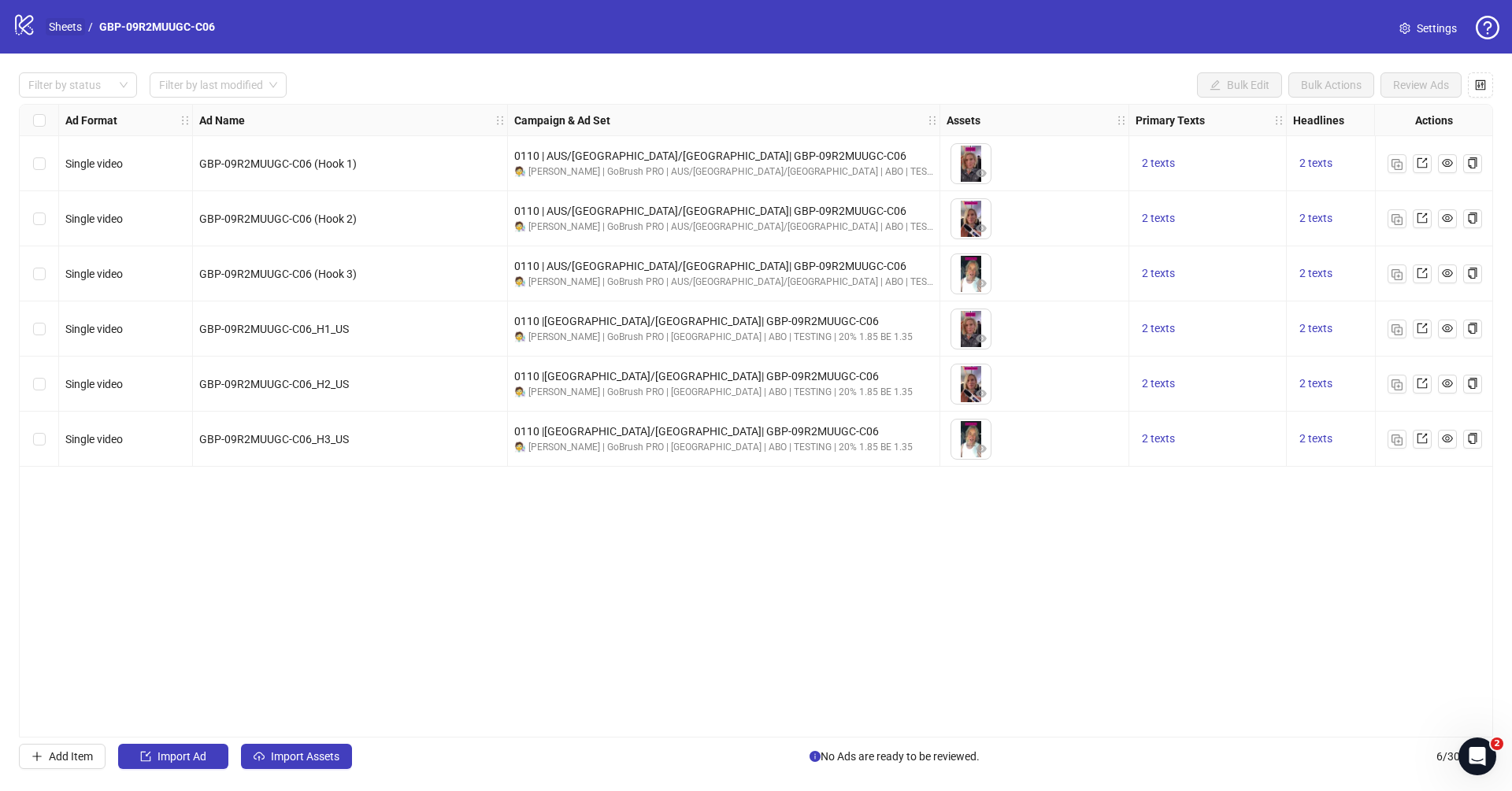
click at [64, 24] on link "Sheets" at bounding box center [65, 26] width 39 height 17
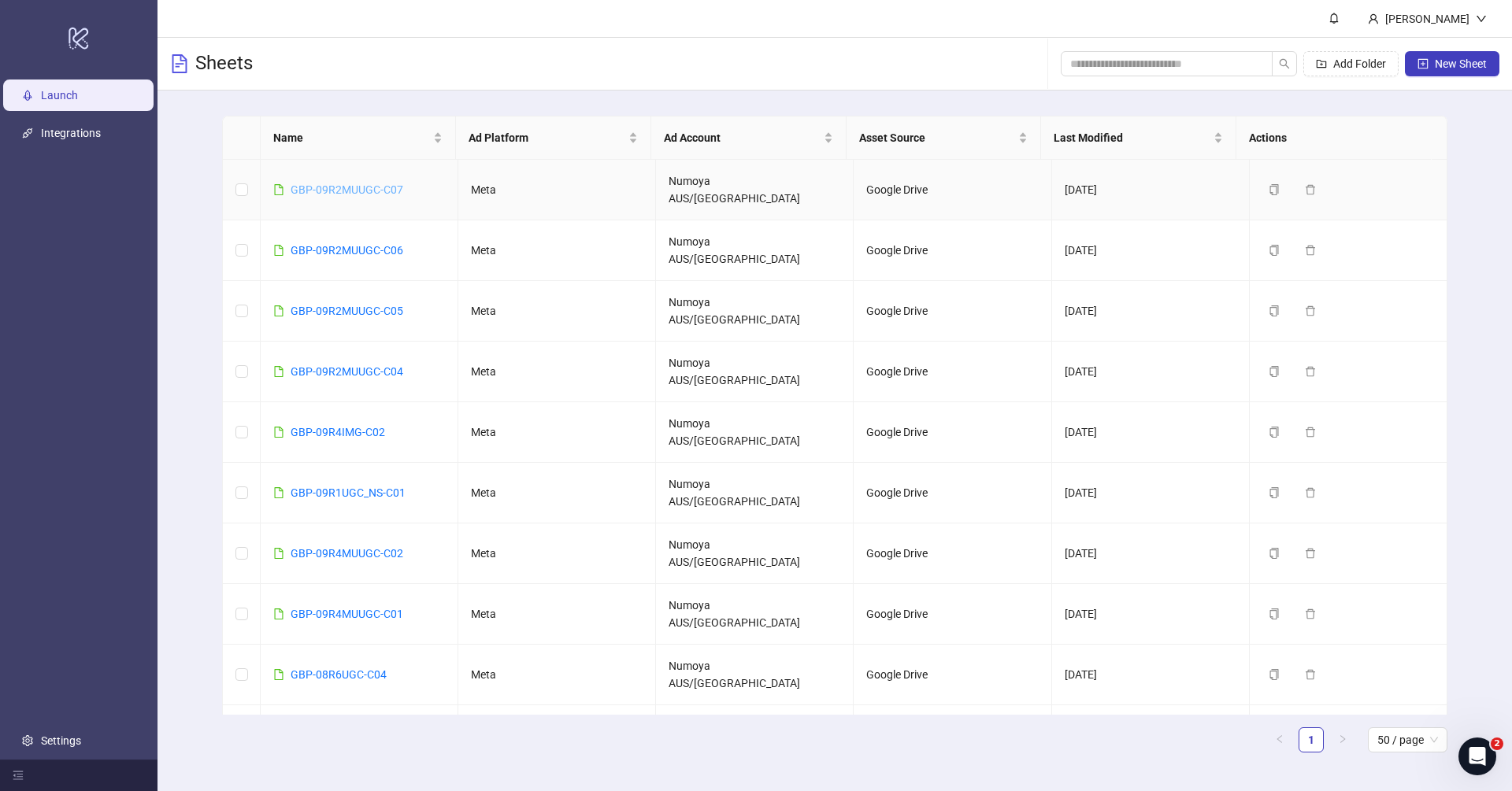
click at [375, 183] on link "GBP-09R2MUUGC-C07" at bounding box center [347, 190] width 113 height 13
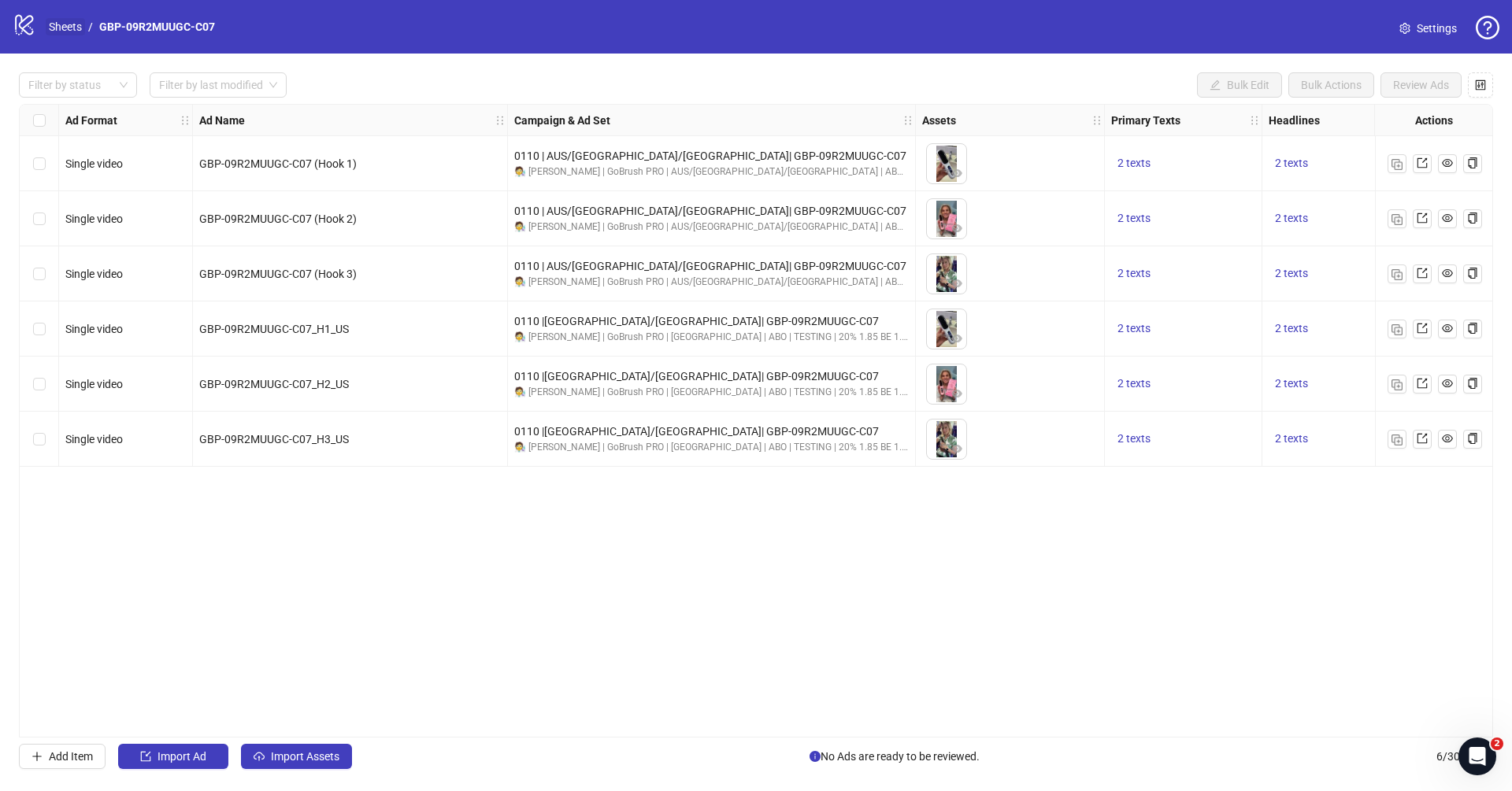
click at [67, 28] on link "Sheets" at bounding box center [65, 26] width 39 height 17
